Goal: Task Accomplishment & Management: Use online tool/utility

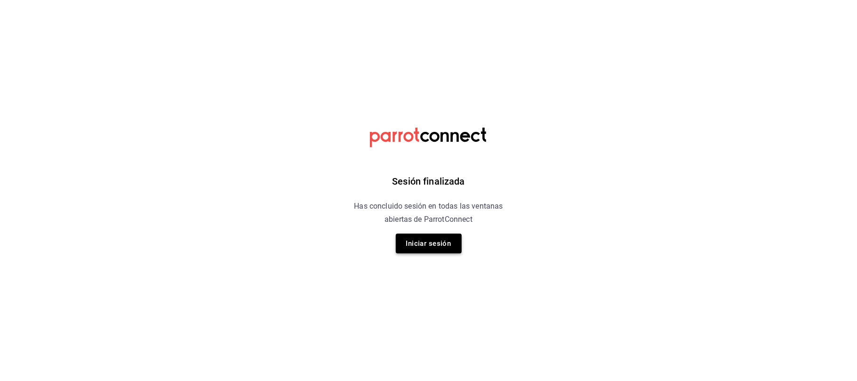
click at [419, 252] on button "Iniciar sesión" at bounding box center [429, 244] width 66 height 20
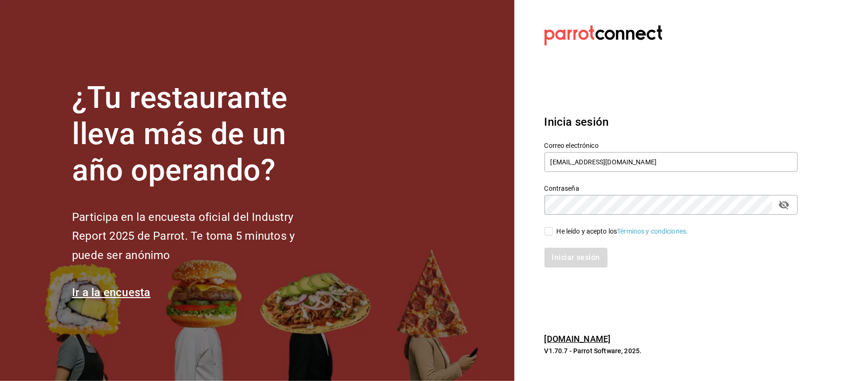
click at [561, 236] on div "Iniciar sesión" at bounding box center [665, 251] width 265 height 31
click at [543, 228] on div "He leído y acepto los Términos y condiciones." at bounding box center [665, 226] width 265 height 22
click at [554, 234] on label "He leído y acepto los Términos y condiciones." at bounding box center [617, 231] width 144 height 10
click at [553, 234] on input "He leído y acepto los Términos y condiciones." at bounding box center [549, 231] width 8 height 8
checkbox input "true"
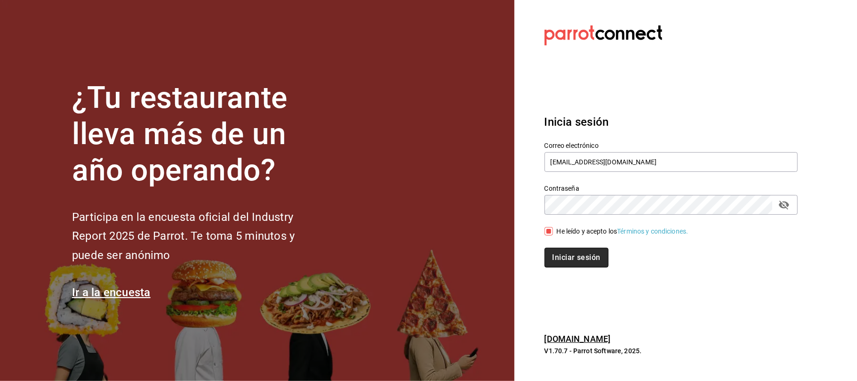
click at [559, 262] on button "Iniciar sesión" at bounding box center [577, 258] width 64 height 20
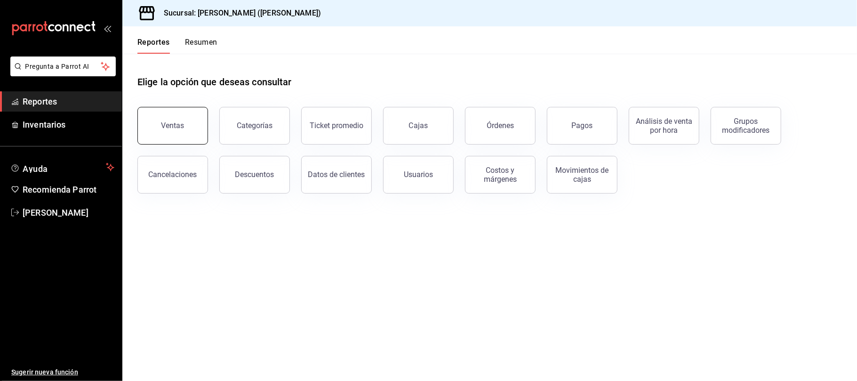
click at [202, 123] on button "Ventas" at bounding box center [172, 126] width 71 height 38
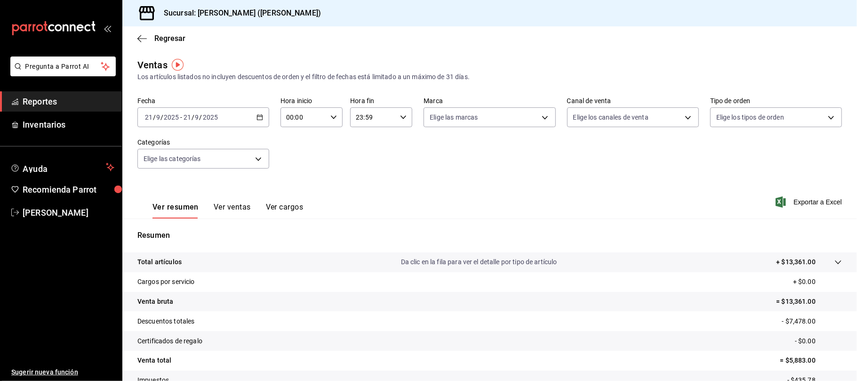
click at [227, 202] on button "Ver ventas" at bounding box center [232, 210] width 37 height 16
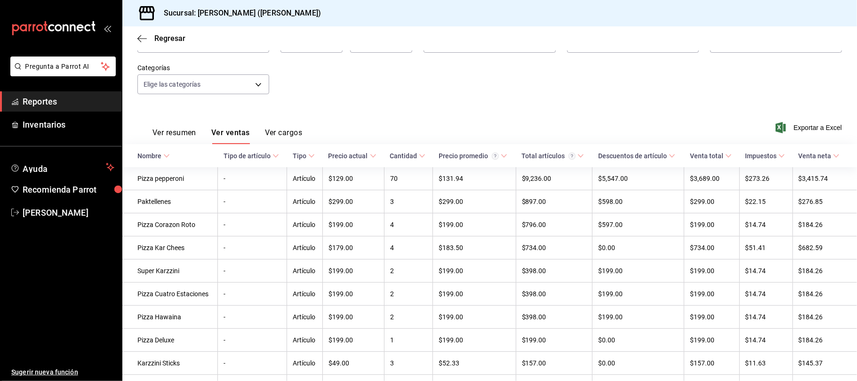
scroll to position [157, 0]
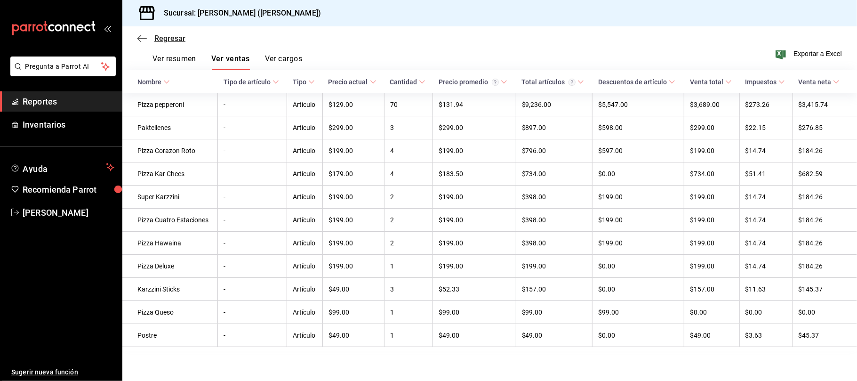
click at [150, 36] on span "Regresar" at bounding box center [161, 38] width 48 height 9
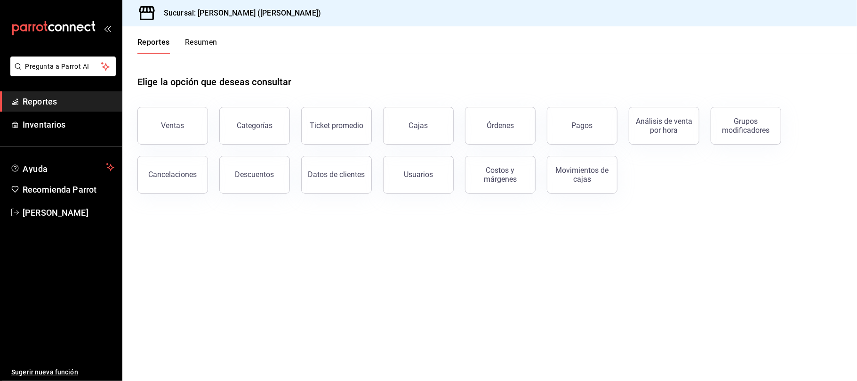
click at [199, 125] on button "Ventas" at bounding box center [172, 126] width 71 height 38
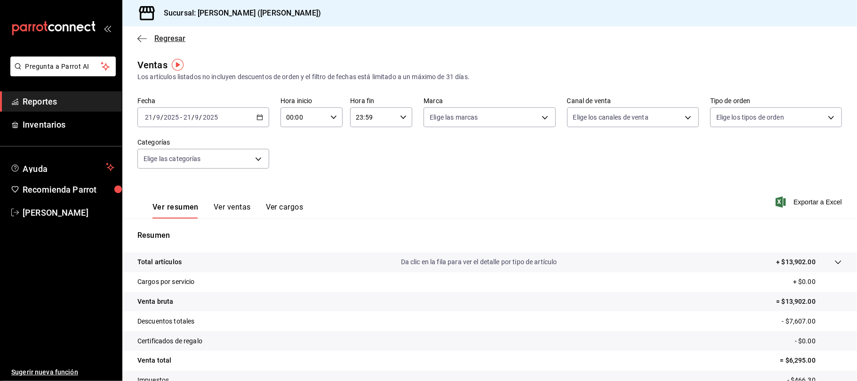
drag, startPoint x: 164, startPoint y: 51, endPoint x: 164, endPoint y: 41, distance: 9.9
click at [164, 46] on main "Regresar Ventas Los artículos listados no incluyen descuentos de orden y el fil…" at bounding box center [489, 238] width 735 height 425
click at [164, 40] on span "Regresar" at bounding box center [169, 38] width 31 height 9
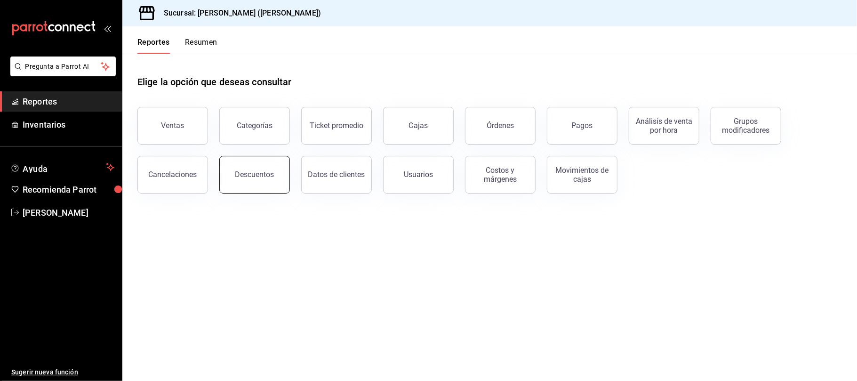
click at [282, 179] on button "Descuentos" at bounding box center [254, 175] width 71 height 38
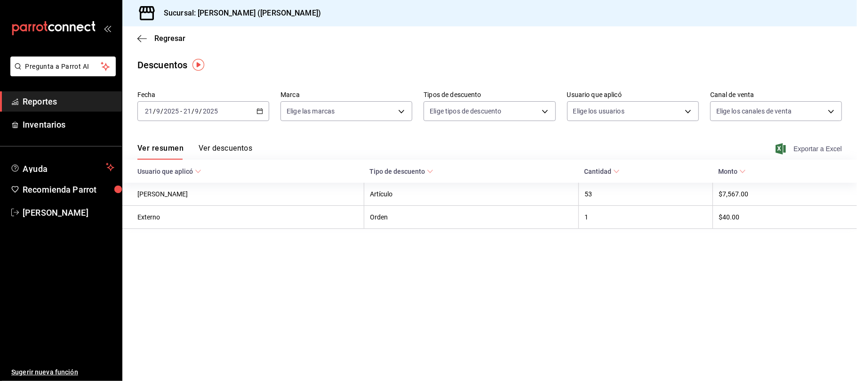
click at [798, 151] on span "Exportar a Excel" at bounding box center [810, 148] width 65 height 11
click at [172, 32] on div "Regresar" at bounding box center [489, 38] width 735 height 24
click at [172, 38] on span "Regresar" at bounding box center [169, 38] width 31 height 9
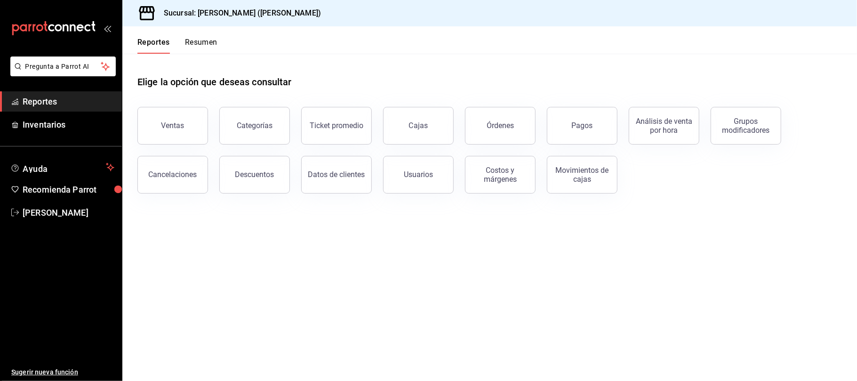
click at [174, 102] on div "Ventas" at bounding box center [167, 120] width 82 height 49
click at [177, 109] on button "Ventas" at bounding box center [172, 126] width 71 height 38
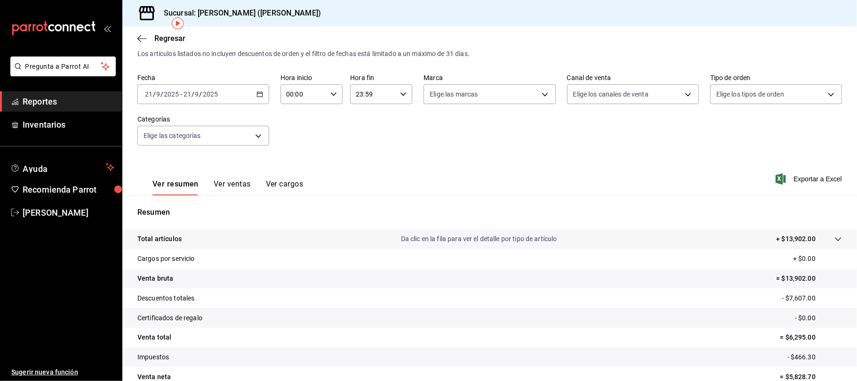
scroll to position [63, 0]
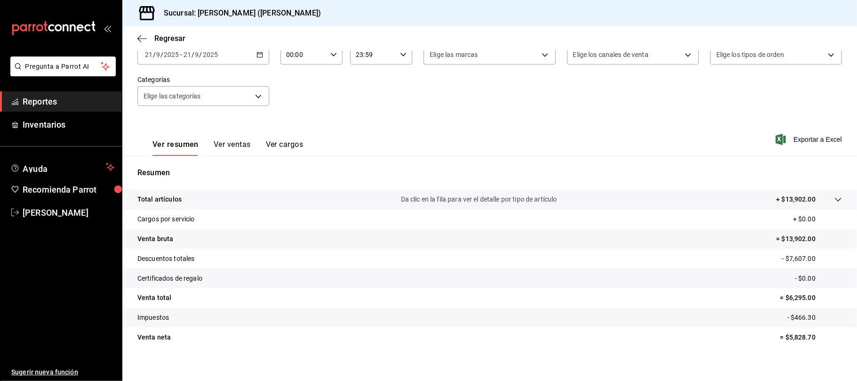
click at [243, 138] on div "Ver resumen Ver ventas Ver cargos" at bounding box center [220, 142] width 166 height 27
click at [242, 149] on button "Ver ventas" at bounding box center [232, 148] width 37 height 16
